Goal: Task Accomplishment & Management: Manage account settings

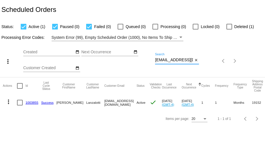
scroll to position [0, 4]
drag, startPoint x: 155, startPoint y: 61, endPoint x: 203, endPoint y: 65, distance: 47.8
click at [203, 65] on div "more_vert Sep Jan Feb Mar Apr 1" at bounding box center [132, 59] width 265 height 36
paste input "rosierose22@live"
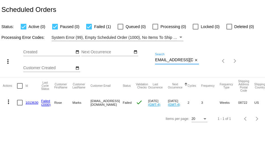
type input "rosierose22@live.com"
click at [29, 103] on link "1013630" at bounding box center [31, 103] width 13 height 4
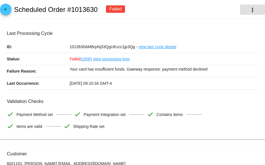
click at [249, 12] on mat-icon "more_vert" at bounding box center [252, 10] width 7 height 7
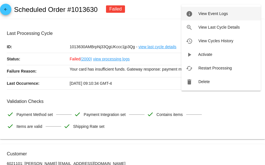
click at [211, 12] on span "View Event Logs" at bounding box center [212, 13] width 29 height 5
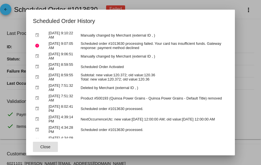
scroll to position [28, 0]
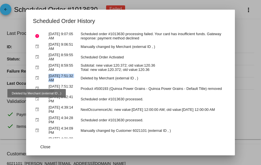
drag, startPoint x: 144, startPoint y: 78, endPoint x: 38, endPoint y: 76, distance: 106.3
click at [38, 76] on tr "event Sep 1, 2025, 7:51:32 AM Deleted by Merchant (external ID , )" at bounding box center [130, 78] width 194 height 10
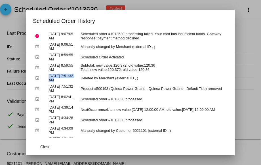
scroll to position [56, 0]
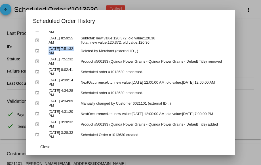
click at [85, 55] on table "Type Timestamp Description error Sep 1, 2025, 9:10:35 AM Scheduled order #10136…" at bounding box center [130, 58] width 195 height 165
drag, startPoint x: 45, startPoint y: 48, endPoint x: 148, endPoint y: 48, distance: 103.1
click at [148, 48] on tr "event Sep 1, 2025, 7:51:32 AM Deleted by Merchant (external ID , )" at bounding box center [130, 51] width 194 height 10
copy tr "Sep 1, 2025, 7:51:32 AM Deleted by Merchant (external ID , )"
click at [146, 51] on td "Deleted by Merchant (external ID , )" at bounding box center [153, 51] width 148 height 10
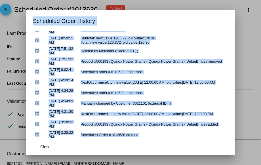
drag, startPoint x: 26, startPoint y: 12, endPoint x: 131, endPoint y: 145, distance: 168.9
click at [131, 145] on mat-dialog-container "Scheduled Order History Type Timestamp Description error Sep 1, 2025, 9:10:35 A…" at bounding box center [130, 83] width 209 height 146
click at [118, 67] on td "Scheduled order #1013630 processed." at bounding box center [153, 72] width 148 height 10
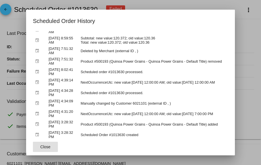
click at [43, 146] on span "Close" at bounding box center [45, 146] width 10 height 5
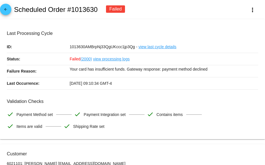
click at [5, 12] on mat-icon "arrow_back" at bounding box center [5, 10] width 7 height 7
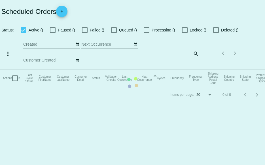
checkbox input "true"
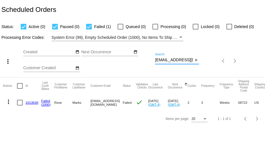
scroll to position [0, 1]
click at [220, 62] on div "more_vert Sep Jan Feb Mar [DATE]" at bounding box center [132, 59] width 265 height 36
paste input "340342"
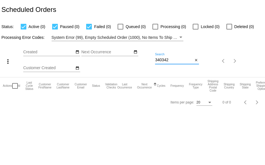
drag, startPoint x: 177, startPoint y: 59, endPoint x: 118, endPoint y: 59, distance: 58.7
click at [118, 59] on div "more_vert Sep Jan Feb Mar [DATE]" at bounding box center [132, 59] width 265 height 36
paste input "mariennecaro@msn.com"
type input "mariennecaro@msn.com"
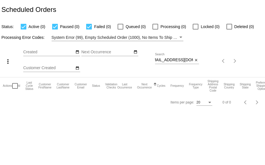
scroll to position [0, 0]
drag, startPoint x: 156, startPoint y: 59, endPoint x: 218, endPoint y: 60, distance: 62.9
click at [217, 61] on div "more_vert Sep Jan Feb Mar Apr 1" at bounding box center [132, 59] width 265 height 36
paste input "rowseymccain@comcast.net"
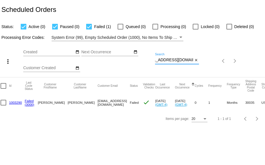
scroll to position [0, 0]
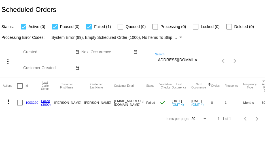
type input "rowseymccain@comcast.net"
click at [33, 103] on link "1003290" at bounding box center [31, 103] width 13 height 4
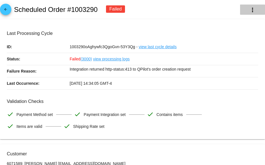
click at [249, 8] on mat-icon "more_vert" at bounding box center [252, 10] width 7 height 7
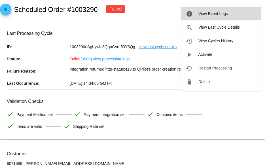
click at [215, 14] on span "View Event Logs" at bounding box center [212, 13] width 29 height 5
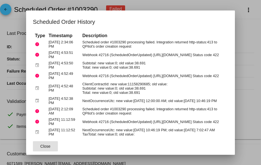
click at [43, 148] on button "Close" at bounding box center [45, 146] width 25 height 10
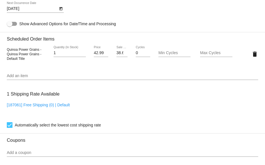
scroll to position [397, 0]
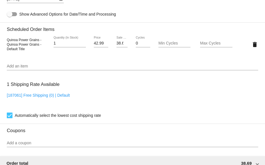
click at [21, 66] on input "Add an item" at bounding box center [132, 66] width 251 height 5
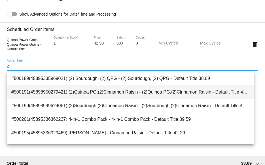
type input "2"
click at [71, 91] on span "#500191(45898950279421) (2)Quinoa PG,(2)Cinnamon Raisin - (2)Quinoa PG,(2)Cinna…" at bounding box center [130, 92] width 238 height 14
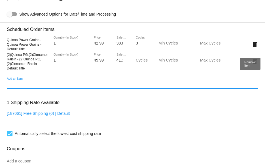
click at [251, 47] on mat-icon "delete" at bounding box center [254, 44] width 7 height 7
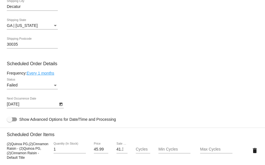
scroll to position [283, 0]
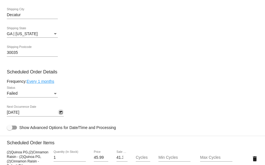
click at [60, 114] on icon "Open calendar" at bounding box center [61, 112] width 4 height 7
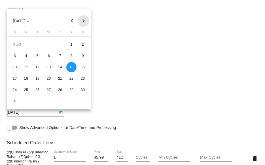
click at [82, 22] on button "Next month" at bounding box center [83, 20] width 11 height 11
click at [61, 56] on div "4" at bounding box center [60, 56] width 10 height 10
type input "[DATE]"
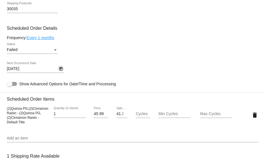
scroll to position [340, 0]
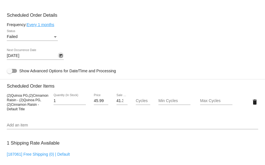
click at [53, 37] on div "Status" at bounding box center [55, 37] width 5 height 5
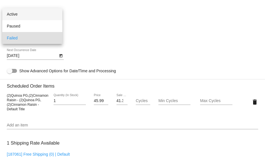
click at [30, 13] on span "Active" at bounding box center [32, 14] width 51 height 12
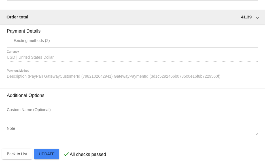
scroll to position [555, 0]
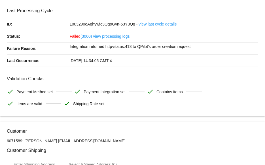
scroll to position [0, 0]
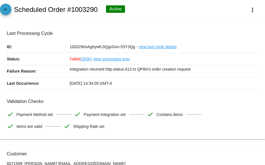
click at [8, 12] on mat-icon "arrow_back" at bounding box center [5, 10] width 7 height 7
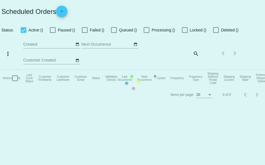
checkbox input "true"
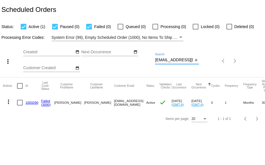
scroll to position [0, 12]
drag, startPoint x: 155, startPoint y: 60, endPoint x: 213, endPoint y: 59, distance: 57.5
click at [213, 59] on div "more_vert Sep Jan Feb Mar [DATE]" at bounding box center [132, 59] width 265 height 36
click at [30, 102] on link "1003290" at bounding box center [31, 103] width 13 height 4
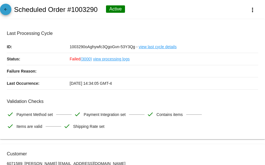
click at [9, 11] on link "arrow_back" at bounding box center [5, 9] width 11 height 11
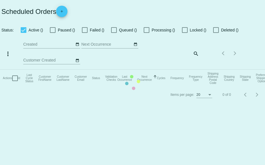
checkbox input "true"
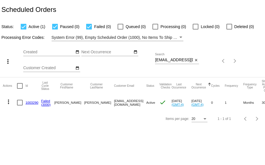
click at [154, 60] on div "Sep Jan Feb Mar Apr Su Mo" at bounding box center [89, 61] width 132 height 32
drag, startPoint x: 155, startPoint y: 60, endPoint x: 231, endPoint y: 68, distance: 76.3
click at [231, 67] on div "more_vert Sep Jan Feb Mar [DATE]" at bounding box center [132, 59] width 265 height 36
paste input "[EMAIL_ADDRESS][DOMAIN_NAME]"
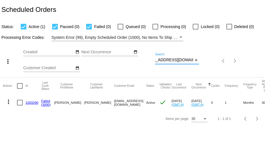
scroll to position [0, 0]
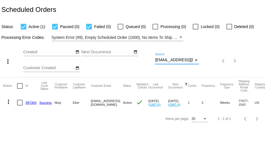
click at [8, 101] on mat-icon "more_vert" at bounding box center [8, 101] width 7 height 7
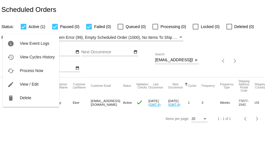
click at [30, 122] on div at bounding box center [132, 82] width 265 height 165
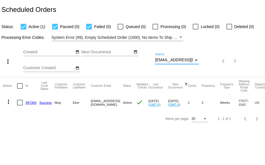
drag, startPoint x: 189, startPoint y: 59, endPoint x: 117, endPoint y: 61, distance: 71.7
click at [117, 61] on div "more_vert Sep Jan Feb Mar [DATE]" at bounding box center [132, 59] width 265 height 36
paste input "danasokeefe"
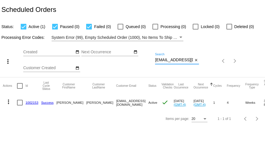
scroll to position [0, 7]
drag, startPoint x: 155, startPoint y: 60, endPoint x: 246, endPoint y: 63, distance: 91.0
click at [245, 63] on div "more_vert Sep Jan Feb Mar [DATE]" at bounding box center [132, 59] width 265 height 36
paste input "bklynmom37"
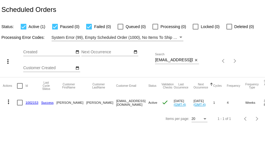
click at [246, 63] on div "more_vert Sep Jan Feb Mar [DATE]" at bounding box center [132, 59] width 265 height 36
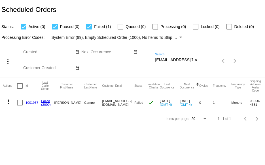
scroll to position [0, 7]
drag, startPoint x: 155, startPoint y: 60, endPoint x: 202, endPoint y: 60, distance: 47.3
click at [202, 61] on div "more_vert Sep Jan Feb Mar [DATE]" at bounding box center [132, 59] width 265 height 36
paste input "[EMAIL_ADDRESS]"
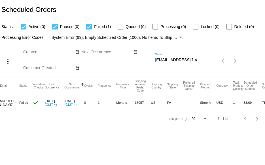
scroll to position [0, 7]
drag, startPoint x: 156, startPoint y: 59, endPoint x: 207, endPoint y: 61, distance: 51.1
click at [207, 61] on div "more_vert Sep Jan Feb Mar [DATE]" at bounding box center [132, 59] width 265 height 36
paste input "[EMAIL_ADDRESS]"
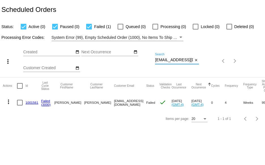
scroll to position [0, 8]
click at [222, 60] on div "more_vert Sep Jan Feb Mar [DATE]" at bounding box center [132, 59] width 265 height 36
paste input "[EMAIL_ADDRESS]"
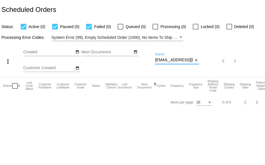
drag, startPoint x: 186, startPoint y: 59, endPoint x: 115, endPoint y: 60, distance: 71.4
click at [115, 60] on div "more_vert Sep Jan Feb Mar [DATE]" at bounding box center [132, 59] width 265 height 36
paste input "aerobicginny@gmai"
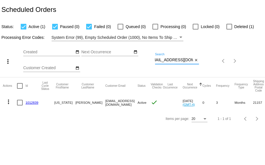
scroll to position [0, 126]
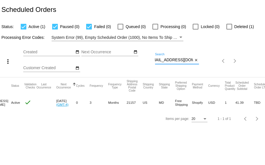
type input "[EMAIL_ADDRESS][DOMAIN_NAME]"
